Goal: Find specific page/section: Find specific page/section

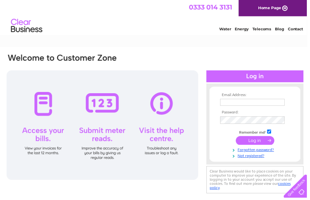
click at [245, 104] on input "text" at bounding box center [254, 103] width 65 height 7
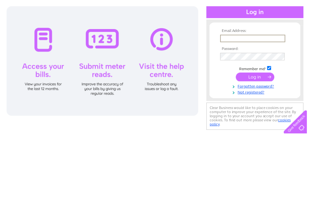
type input "J"
type input "[EMAIL_ADDRESS][DOMAIN_NAME]"
click at [257, 138] on input "submit" at bounding box center [257, 142] width 39 height 9
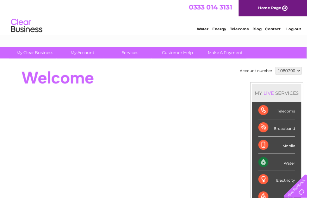
click at [290, 182] on div at bounding box center [297, 187] width 26 height 26
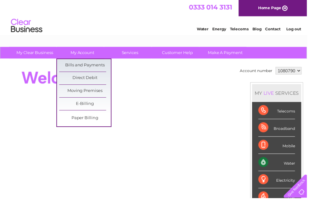
click at [97, 65] on link "Bills and Payments" at bounding box center [86, 66] width 52 height 13
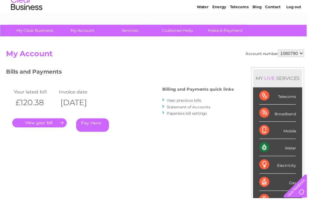
scroll to position [22, 0]
click at [37, 123] on link "." at bounding box center [39, 124] width 55 height 9
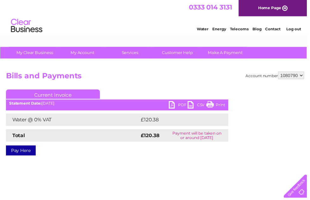
click at [177, 105] on link "PDF" at bounding box center [179, 106] width 19 height 9
